Goal: Find specific fact

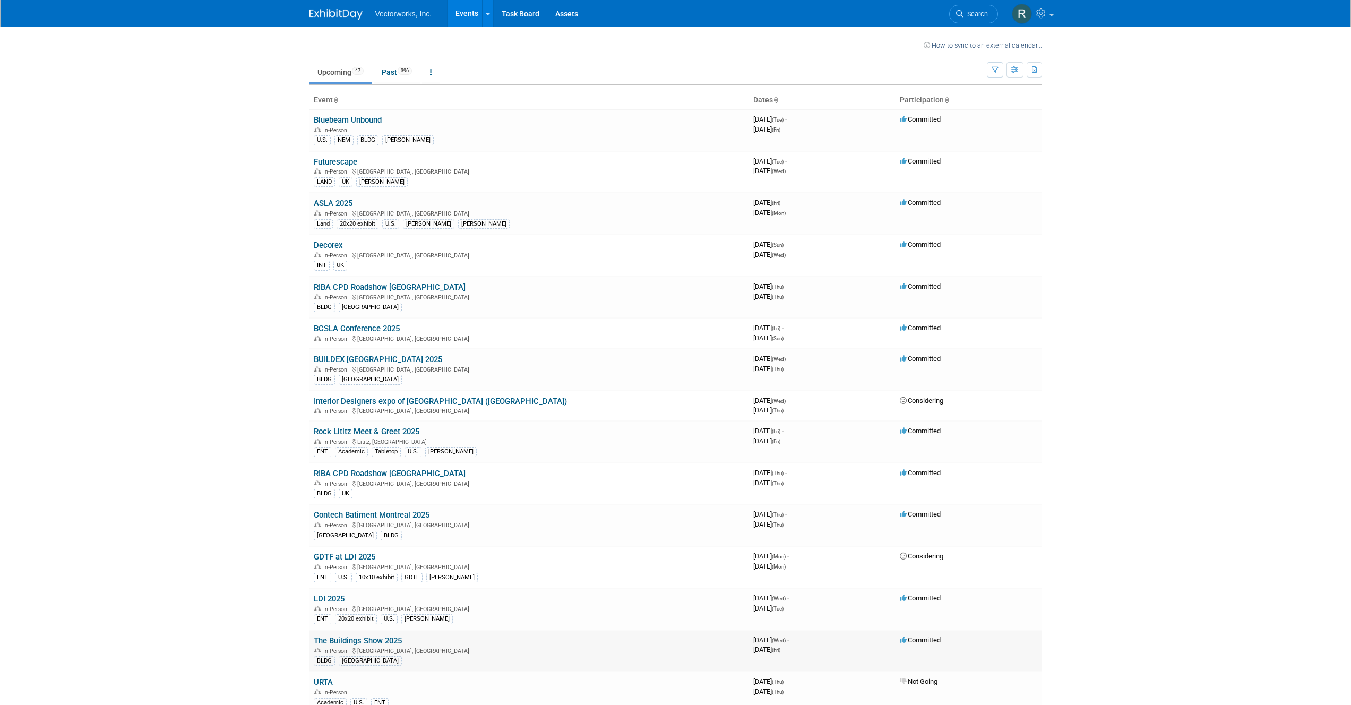
click at [372, 644] on link "The Buildings Show 2025" at bounding box center [358, 641] width 88 height 10
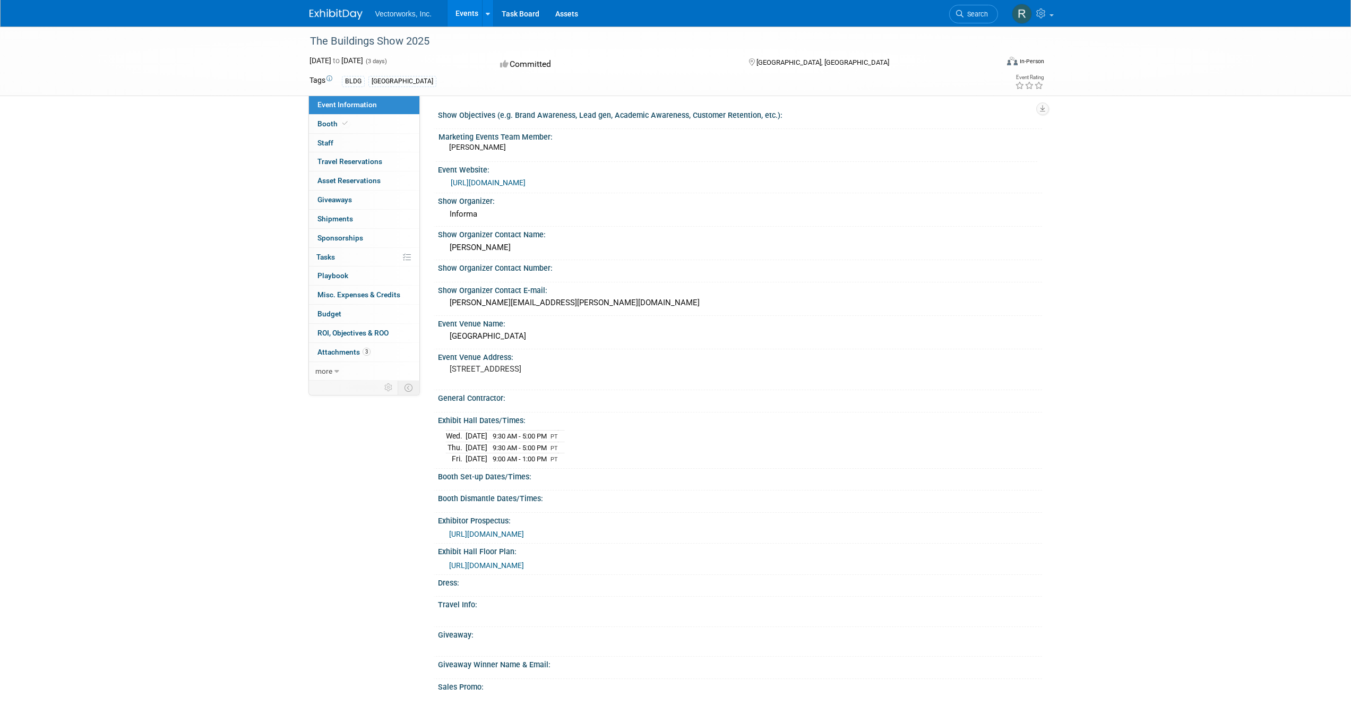
drag, startPoint x: 554, startPoint y: 368, endPoint x: 434, endPoint y: 376, distance: 120.8
click at [434, 376] on div "Event Venue Address: [STREET_ADDRESS]" at bounding box center [737, 369] width 609 height 41
copy div "[STREET_ADDRESS]"
